Goal: Task Accomplishment & Management: Manage account settings

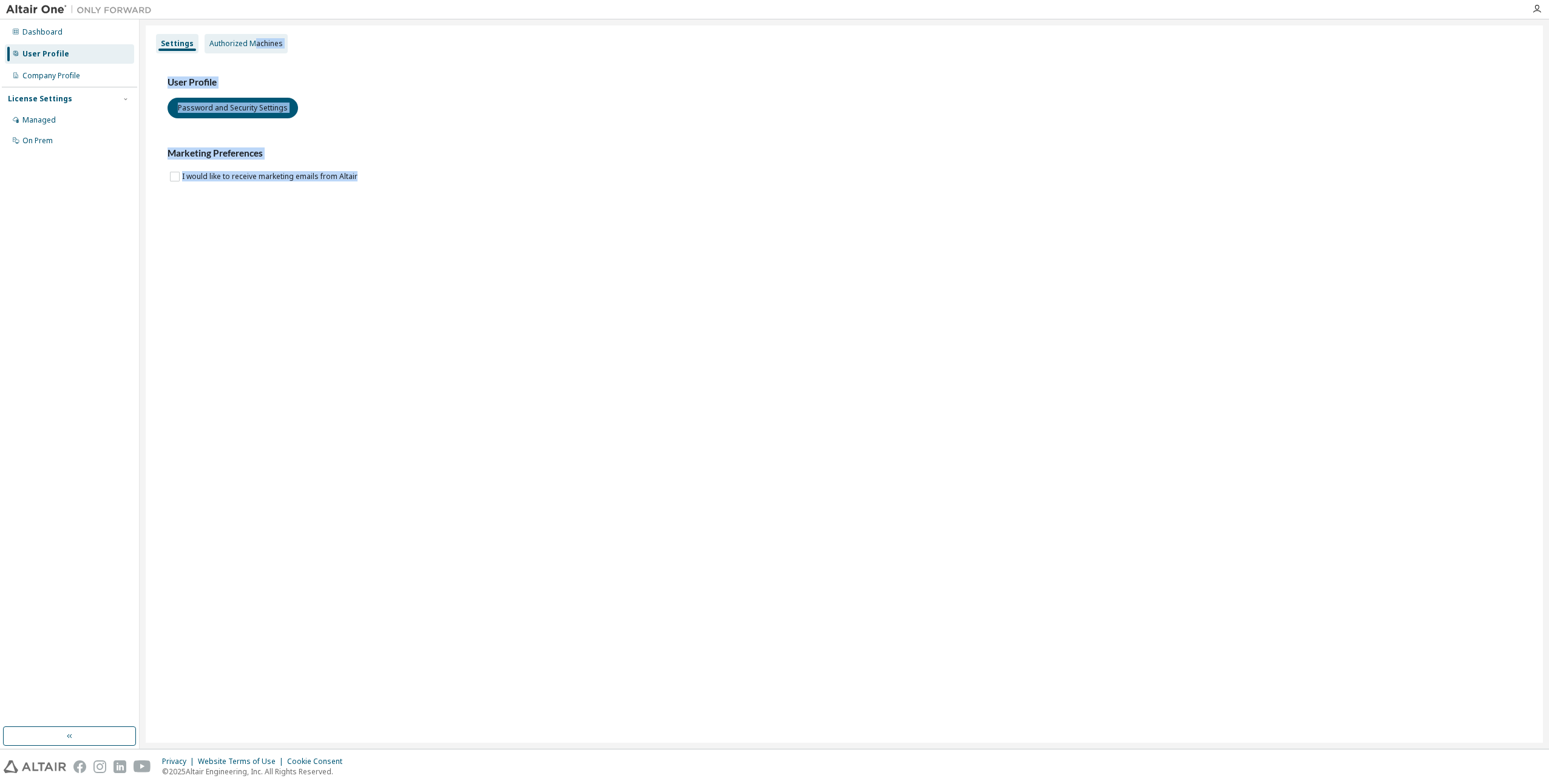
click at [252, 39] on div "Authorized Machines" at bounding box center [246, 43] width 74 height 10
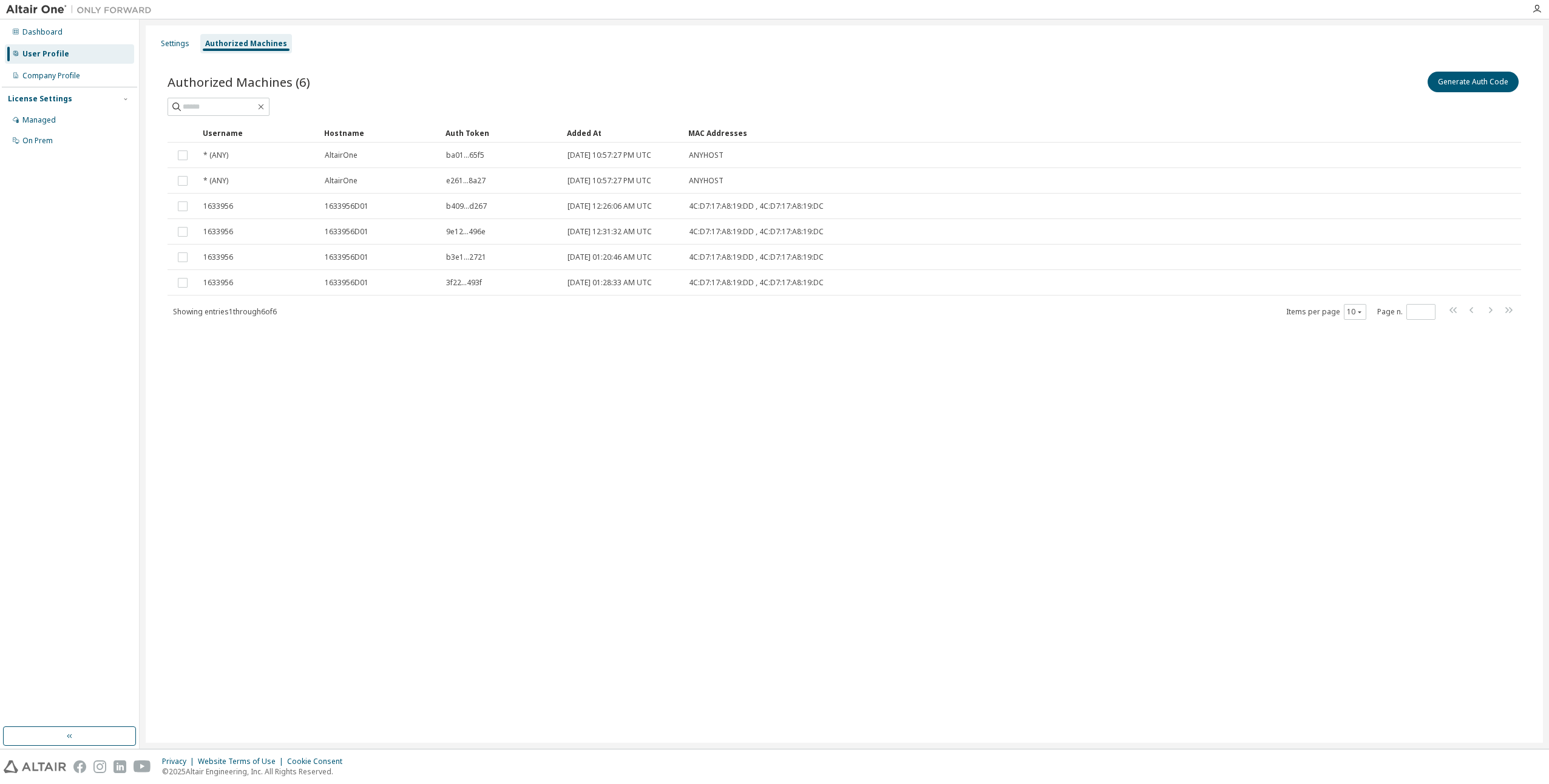
click at [512, 79] on div "Authorized Machines (6) Generate Auth Code" at bounding box center [843, 82] width 1353 height 25
click at [1451, 79] on button "Generate Auth Code" at bounding box center [1473, 82] width 91 height 21
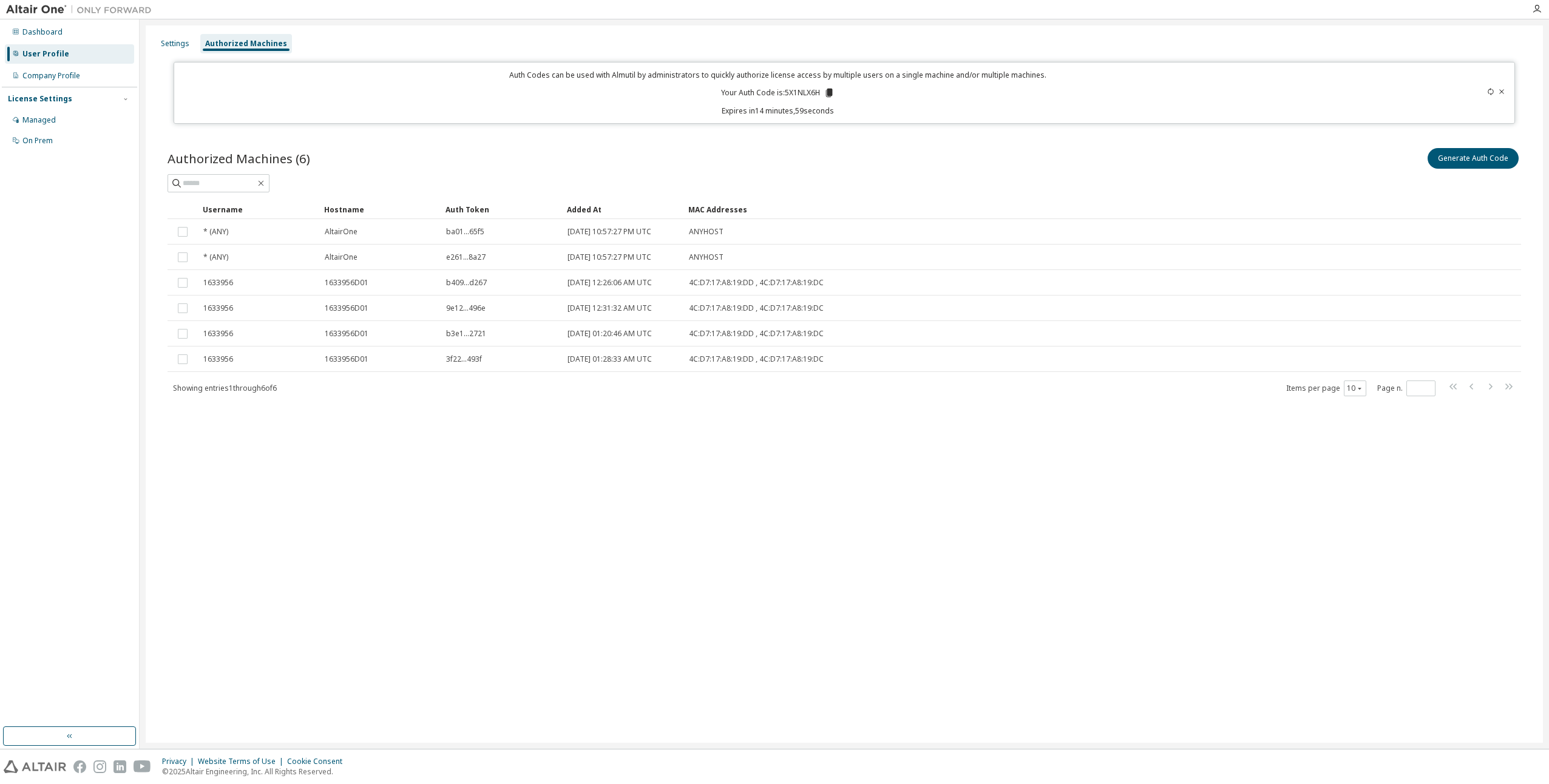
click at [784, 93] on p "Your Auth Code is: 5X1NLX6H" at bounding box center [778, 93] width 114 height 11
drag, startPoint x: 785, startPoint y: 92, endPoint x: 817, endPoint y: 94, distance: 32.1
click at [817, 94] on p "Your Auth Code is: 5X1NLX6H" at bounding box center [778, 93] width 114 height 11
click at [807, 92] on p "Your Auth Code is: 5X1NLX6H" at bounding box center [778, 93] width 114 height 11
drag, startPoint x: 786, startPoint y: 93, endPoint x: 819, endPoint y: 94, distance: 33.0
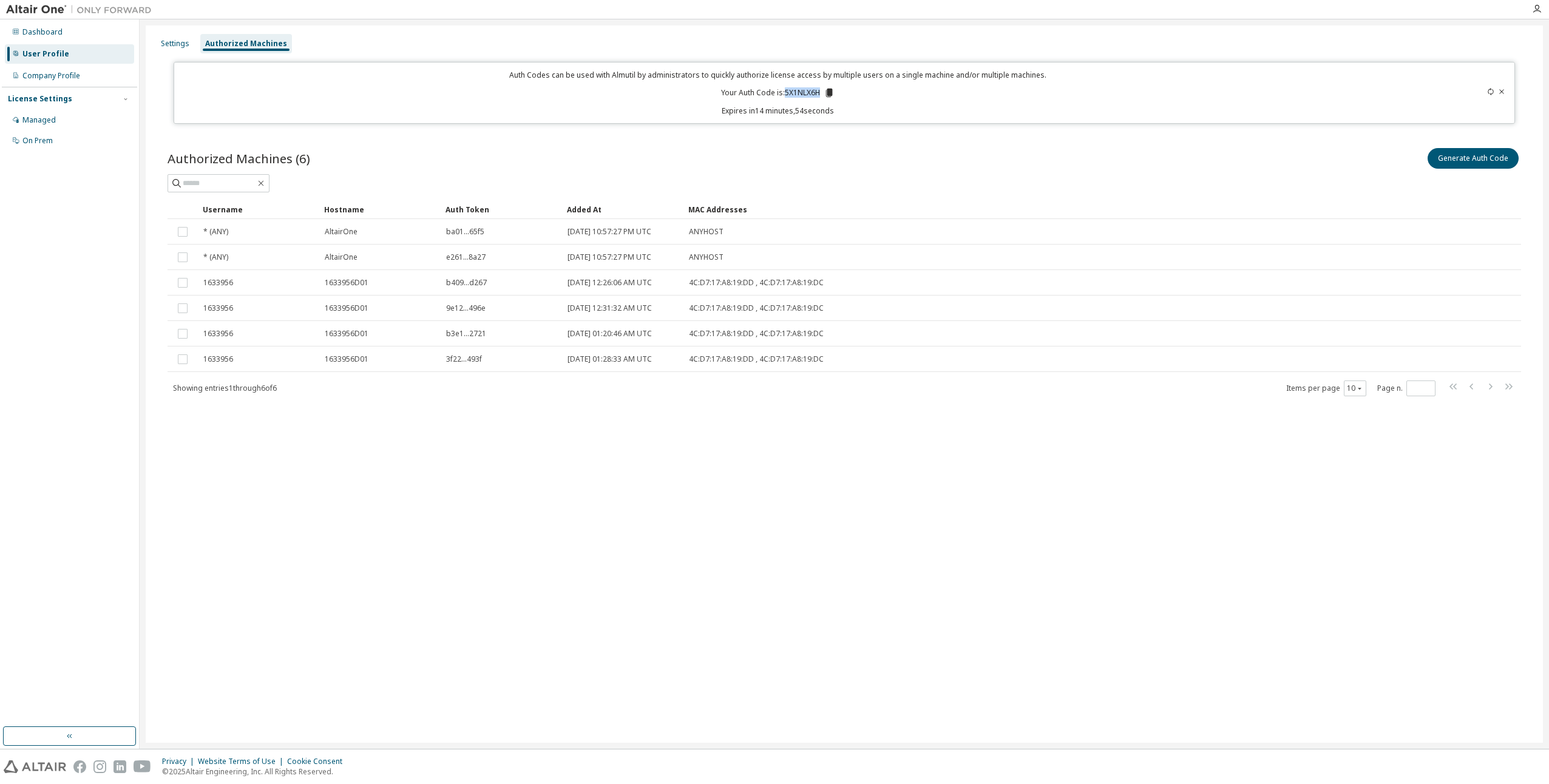
click at [819, 94] on p "Your Auth Code is: 5X1NLX6H" at bounding box center [778, 93] width 114 height 11
click at [696, 578] on div "Settings Authorized Machines Auth Codes can be used with Almutil by administrat…" at bounding box center [843, 384] width 1397 height 717
